Goal: Communication & Community: Share content

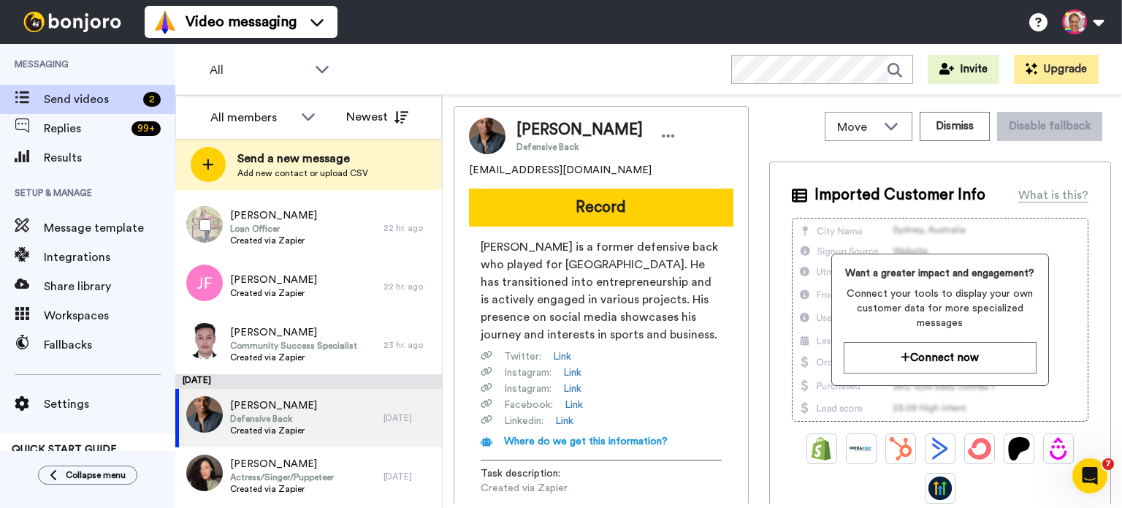
scroll to position [1143, 0]
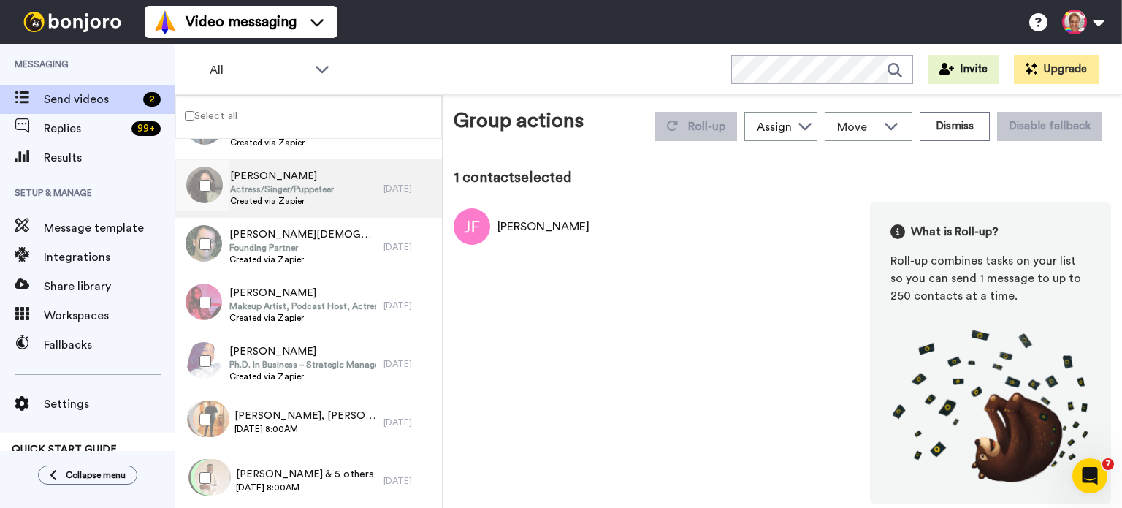
scroll to position [1370, 0]
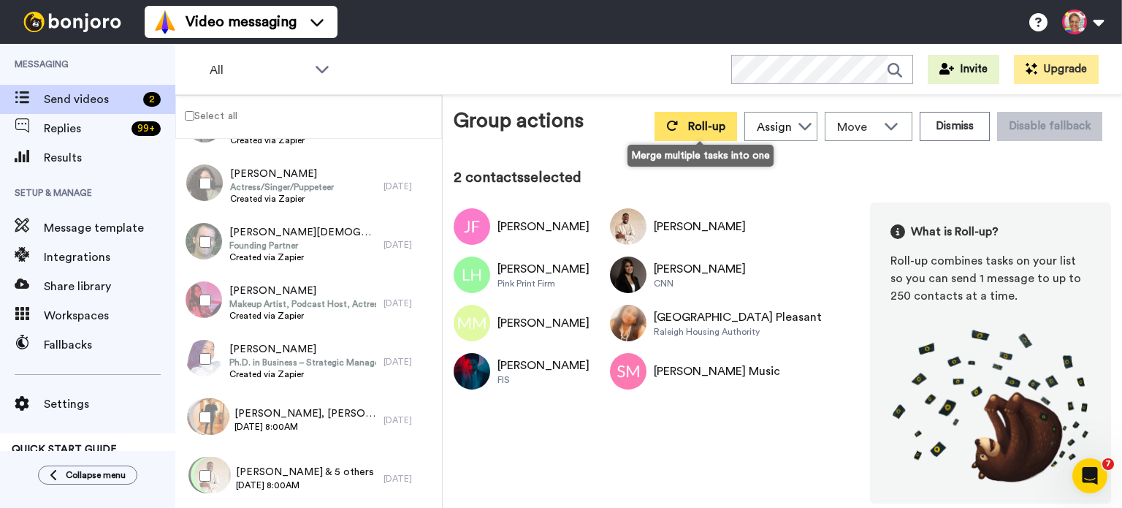
click at [678, 127] on icon at bounding box center [672, 126] width 12 height 12
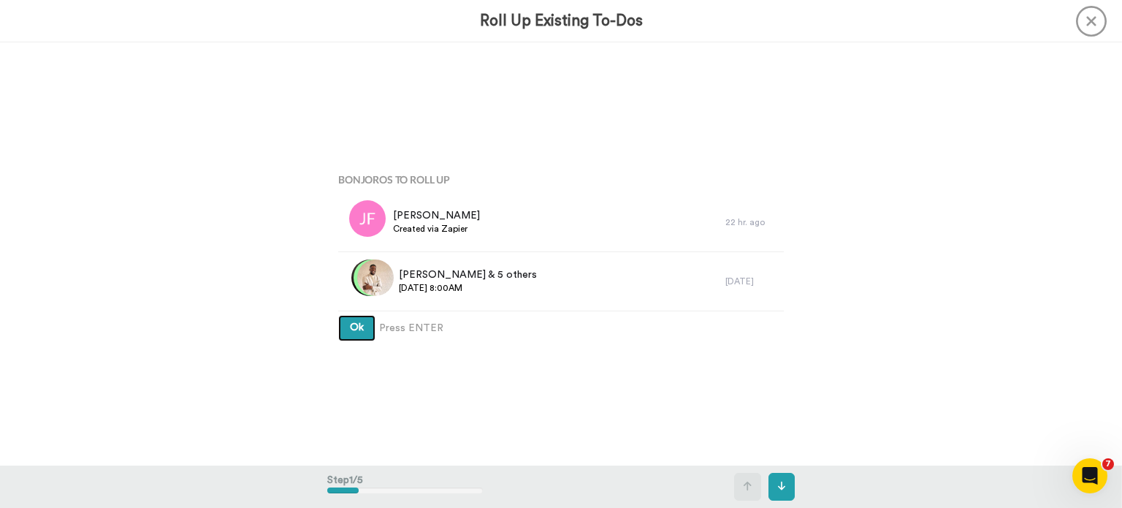
click at [364, 335] on button "Ok" at bounding box center [356, 328] width 37 height 26
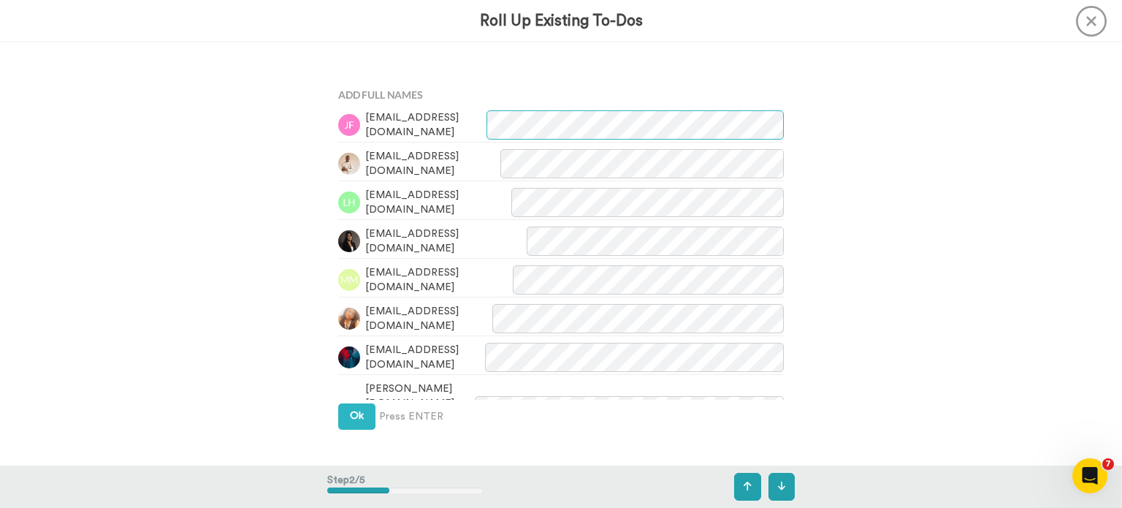
scroll to position [423, 0]
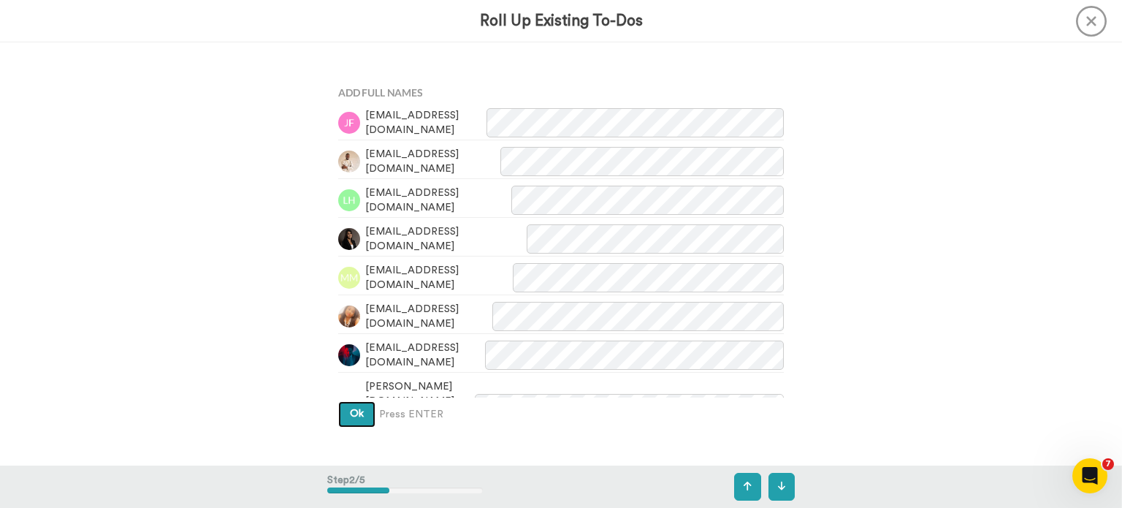
click at [351, 413] on span "Ok" at bounding box center [357, 413] width 14 height 10
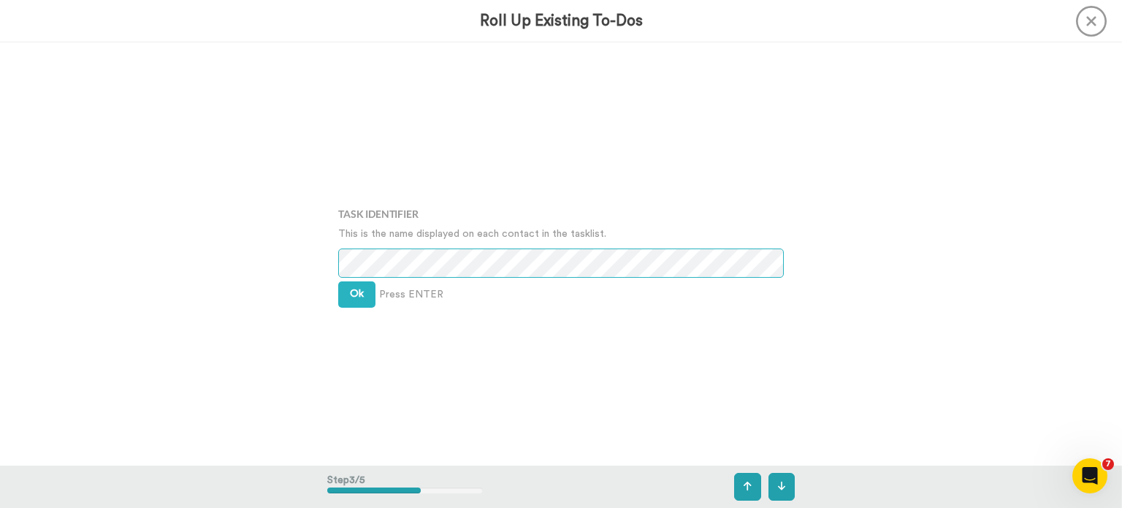
scroll to position [846, 0]
click at [342, 288] on button "Ok" at bounding box center [356, 293] width 37 height 26
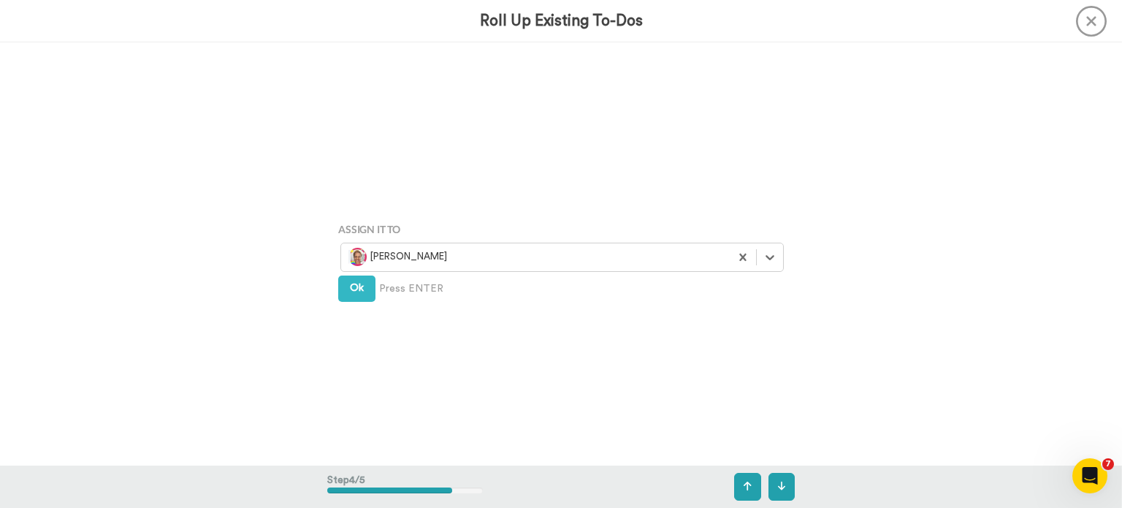
scroll to position [1268, 0]
click at [357, 284] on span "Ok" at bounding box center [357, 282] width 14 height 10
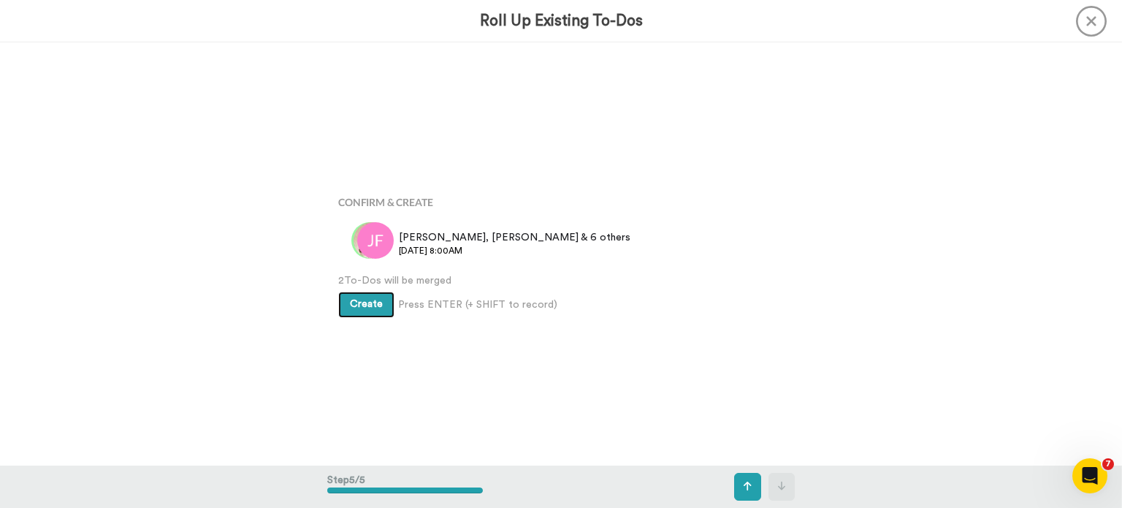
scroll to position [1691, 0]
click at [365, 299] on span "Create" at bounding box center [366, 304] width 33 height 10
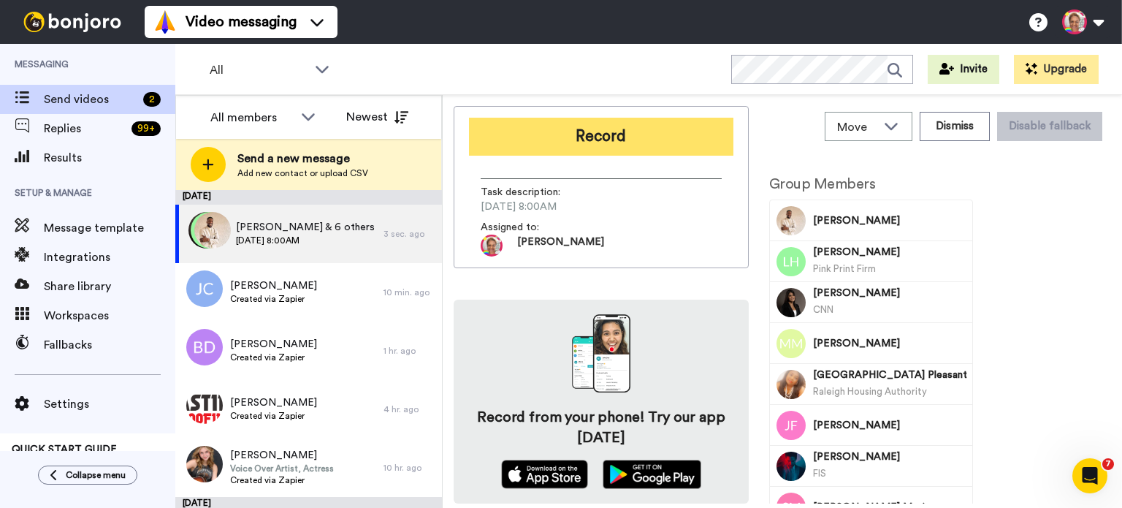
click at [599, 143] on button "Record" at bounding box center [601, 137] width 264 height 38
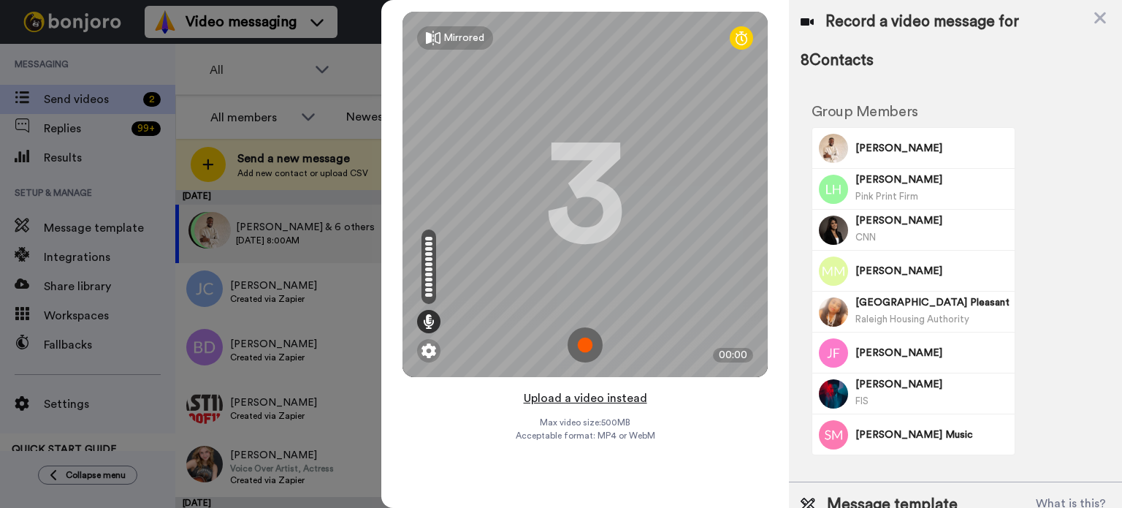
click at [591, 397] on button "Upload a video instead" at bounding box center [585, 398] width 132 height 19
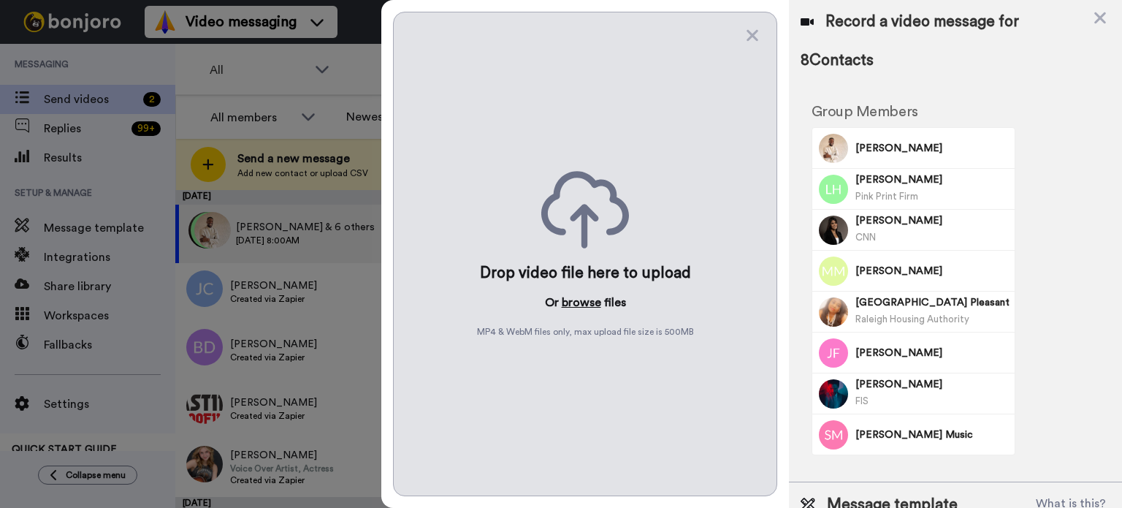
click at [581, 300] on button "browse" at bounding box center [581, 303] width 39 height 18
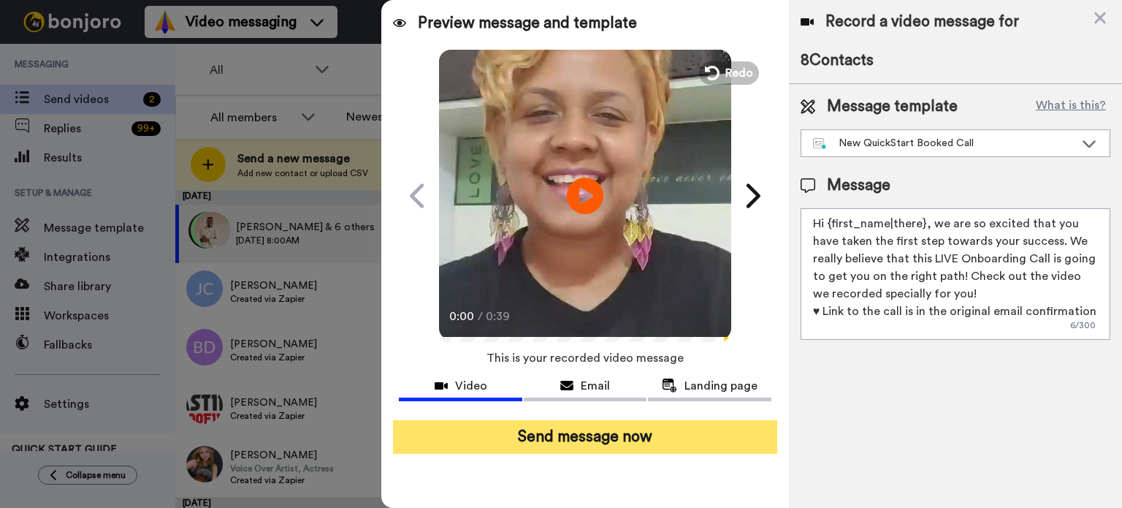
click at [658, 440] on button "Send message now" at bounding box center [585, 437] width 384 height 34
